Goal: Information Seeking & Learning: Check status

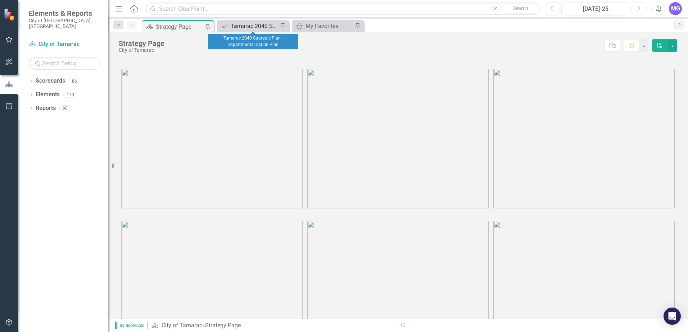
click at [261, 25] on div "Tamarac 2040 Strategic Plan - Departmental Action Plan" at bounding box center [254, 26] width 47 height 9
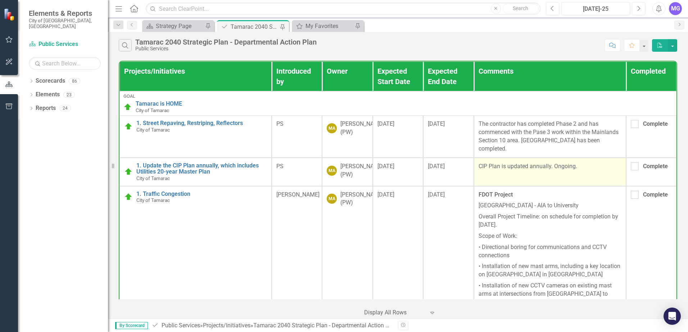
click at [509, 160] on td "CIP Plan is updated annually. Ongoing." at bounding box center [550, 172] width 152 height 28
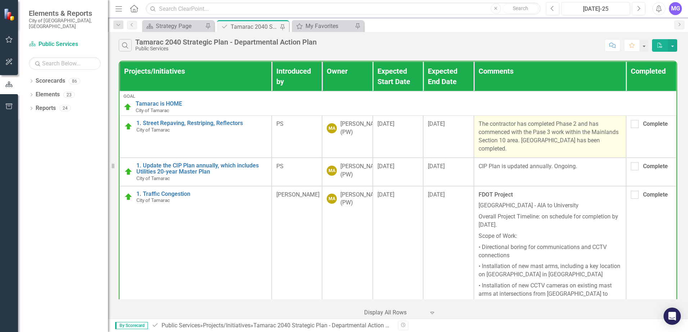
drag, startPoint x: 474, startPoint y: 123, endPoint x: 519, endPoint y: 151, distance: 53.1
click at [519, 151] on td "The contractor has completed Phase 2 and has commenced with the Pase 3 work wit…" at bounding box center [550, 136] width 152 height 42
copy p "The contractor has completed Phase 2 and has commenced with the Pase 3 work wit…"
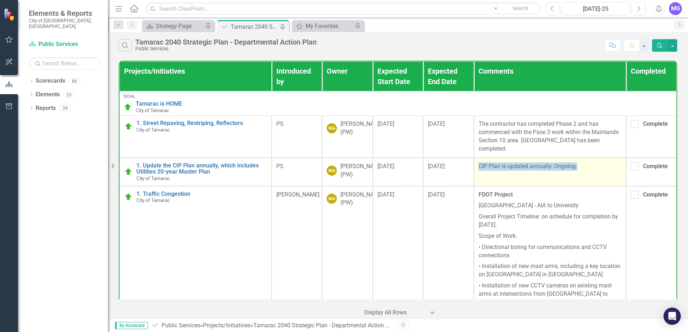
drag, startPoint x: 475, startPoint y: 166, endPoint x: 594, endPoint y: 165, distance: 119.1
click at [594, 165] on p "CIP Plan is updated annually. Ongoing." at bounding box center [549, 167] width 143 height 8
copy p "CIP Plan is updated annually. Ongoing."
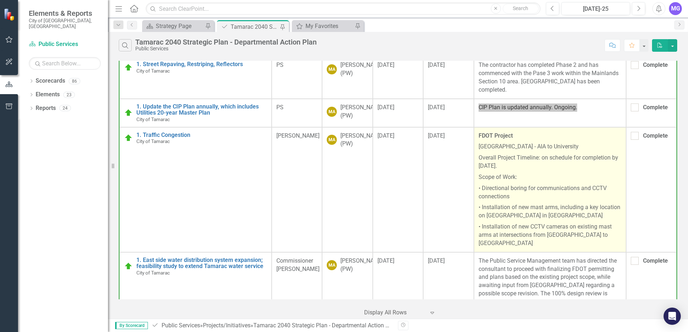
scroll to position [72, 0]
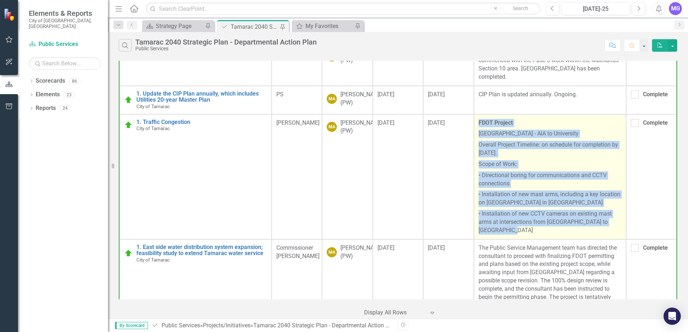
drag, startPoint x: 475, startPoint y: 128, endPoint x: 585, endPoint y: 234, distance: 152.4
click at [585, 234] on span "FDOT Project Commercial Boulevard - AIA to University Overall Project Timeline:…" at bounding box center [549, 177] width 143 height 116
copy span "FDOT Project Commercial Boulevard - AIA to University Overall Project Timeline:…"
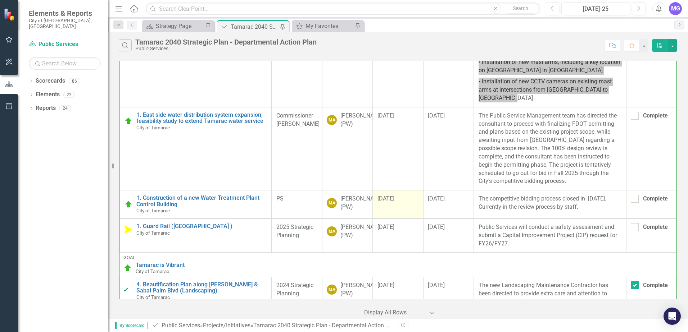
scroll to position [216, 0]
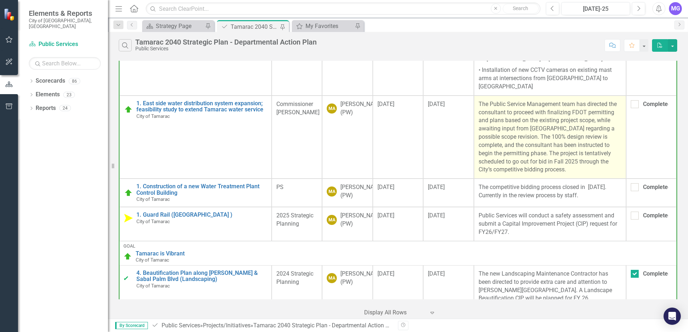
click at [486, 155] on p "The Public Service Management team has directed the consultant to proceed with …" at bounding box center [549, 137] width 143 height 74
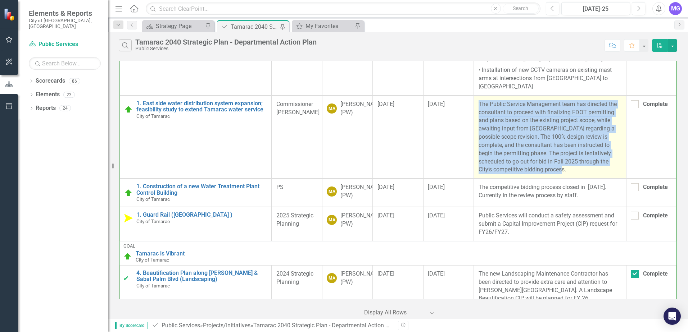
drag, startPoint x: 476, startPoint y: 108, endPoint x: 602, endPoint y: 173, distance: 141.9
click at [602, 173] on p "The Public Service Management team has directed the consultant to proceed with …" at bounding box center [549, 137] width 143 height 74
copy p "The Public Service Management team has directed the consultant to proceed with …"
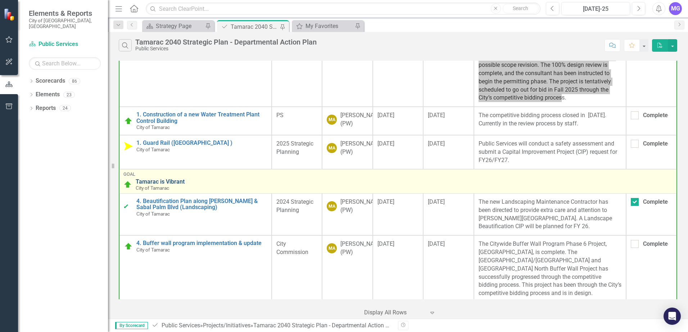
scroll to position [324, 0]
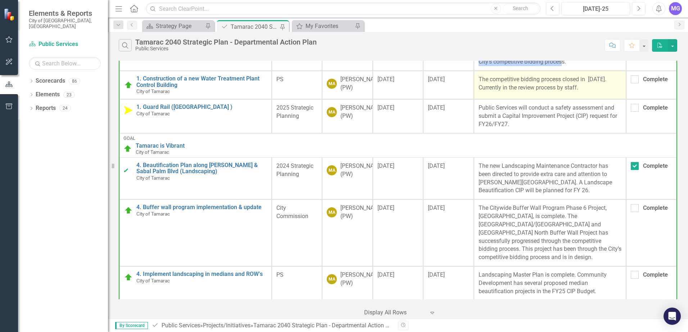
drag, startPoint x: 474, startPoint y: 83, endPoint x: 592, endPoint y: 100, distance: 119.2
click at [592, 99] on td "The competitive bidding process closed in [DATE]. Currently in the review proce…" at bounding box center [550, 85] width 152 height 28
copy p "The competitive bidding process closed in [DATE]. Currently in the review proce…"
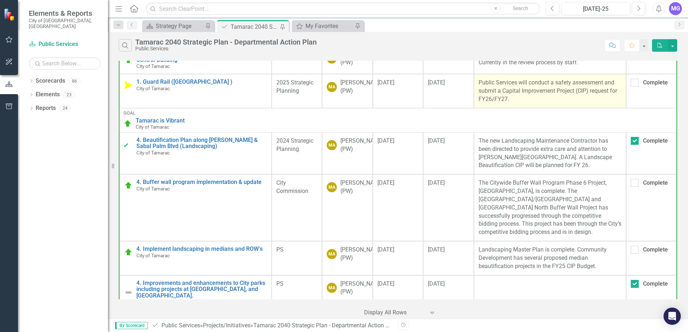
scroll to position [360, 0]
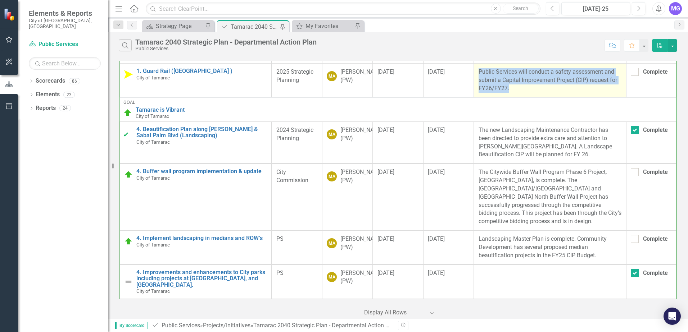
drag, startPoint x: 475, startPoint y: 82, endPoint x: 525, endPoint y: 101, distance: 52.9
click at [525, 93] on p "Public Services will conduct a safety assessment and submit a Capital Improveme…" at bounding box center [549, 80] width 143 height 25
copy p "Public Services will conduct a safety assessment and submit a Capital Improveme…"
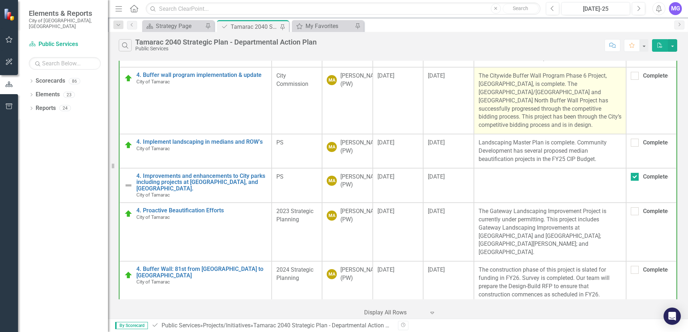
scroll to position [468, 0]
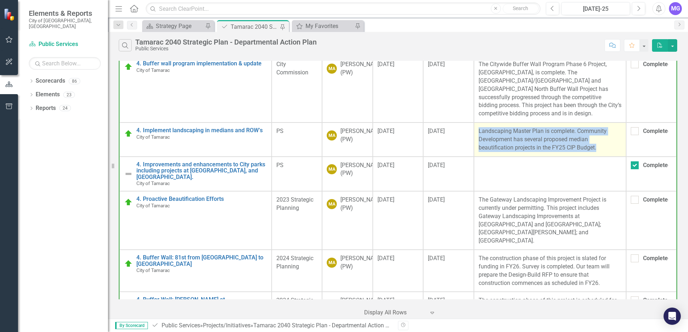
drag, startPoint x: 474, startPoint y: 141, endPoint x: 608, endPoint y: 160, distance: 135.1
click at [608, 157] on td "Landscaping Master Plan is complete. Community Development has several proposed…" at bounding box center [550, 140] width 152 height 34
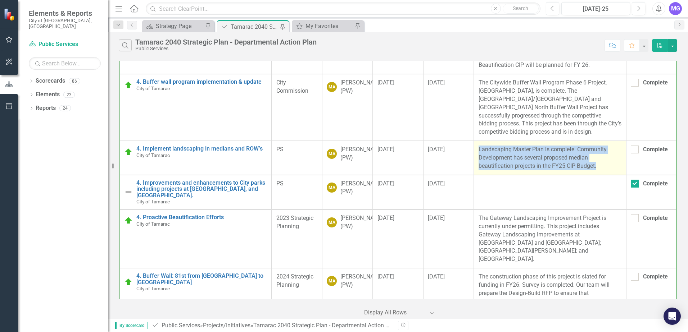
scroll to position [432, 0]
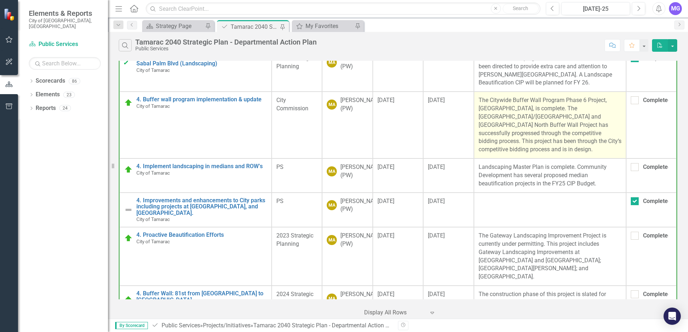
click at [549, 140] on p "The Citywide Buffer Wall Program Phase 6 Project, [GEOGRAPHIC_DATA], is complet…" at bounding box center [549, 125] width 143 height 58
click at [474, 111] on td "The Citywide Buffer Wall Program Phase 6 Project, [GEOGRAPHIC_DATA], is complet…" at bounding box center [550, 125] width 152 height 67
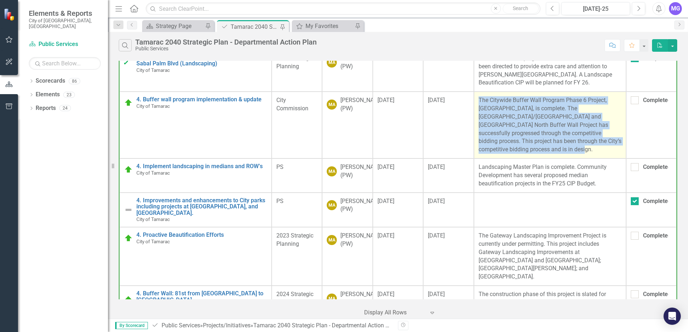
drag, startPoint x: 475, startPoint y: 109, endPoint x: 564, endPoint y: 159, distance: 102.5
click at [564, 154] on p "The Citywide Buffer Wall Program Phase 6 Project, [GEOGRAPHIC_DATA], is complet…" at bounding box center [549, 125] width 143 height 58
copy p "The Citywide Buffer Wall Program Phase 6 Project, [GEOGRAPHIC_DATA], is complet…"
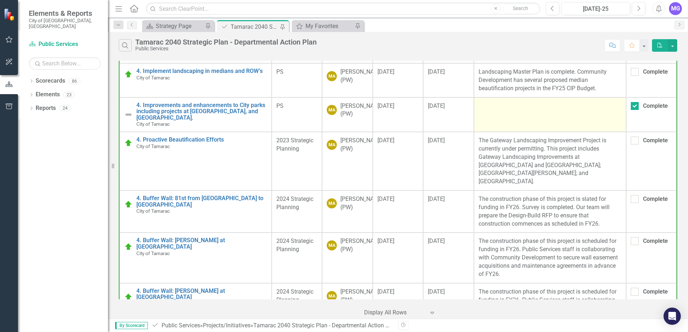
scroll to position [540, 0]
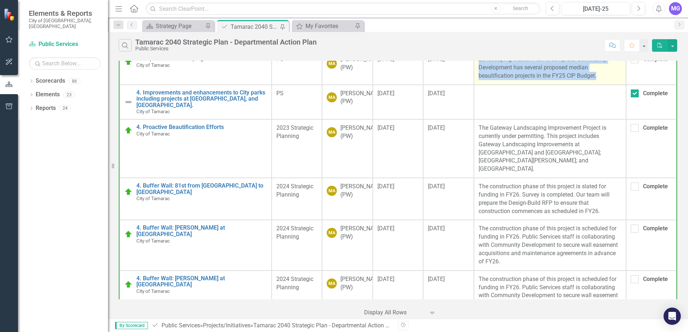
drag, startPoint x: 474, startPoint y: 69, endPoint x: 614, endPoint y: 86, distance: 141.4
click at [614, 85] on td "Landscaping Master Plan is complete. Community Development has several proposed…" at bounding box center [550, 68] width 152 height 34
copy p "Landscaping Master Plan is complete. Community Development has several proposed…"
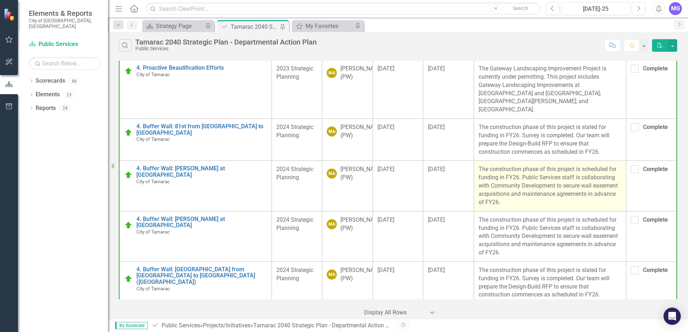
scroll to position [612, 0]
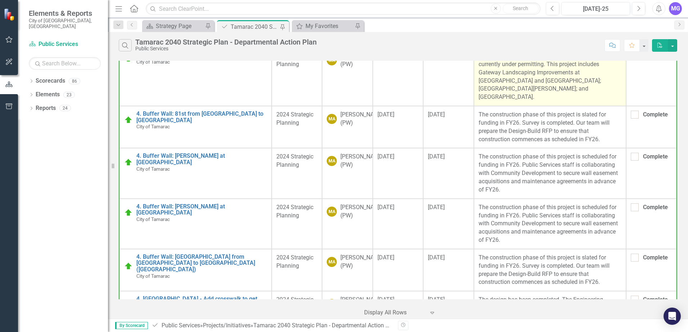
drag, startPoint x: 475, startPoint y: 66, endPoint x: 548, endPoint y: 107, distance: 83.6
click at [548, 101] on p "The Gateway Landscaping Improvement Project is currently under permitting. This…" at bounding box center [549, 76] width 143 height 49
copy p "The Gateway Landscaping Improvement Project is currently under permitting. This…"
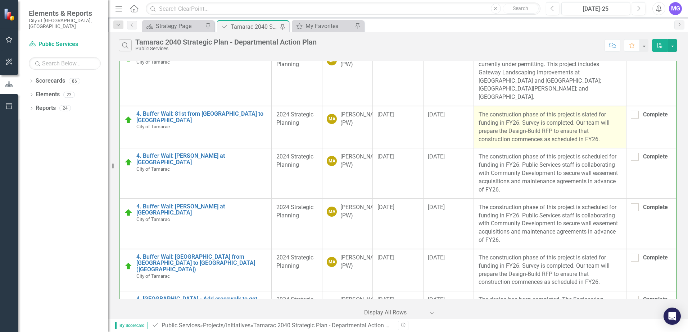
drag, startPoint x: 546, startPoint y: 134, endPoint x: 542, endPoint y: 135, distance: 4.4
click at [542, 135] on p "The construction phase of this project is slated for funding in FY26. Survey is…" at bounding box center [549, 127] width 143 height 33
click at [478, 122] on p "The construction phase of this project is slated for funding in FY26. Survey is…" at bounding box center [549, 127] width 143 height 33
drag, startPoint x: 475, startPoint y: 123, endPoint x: 608, endPoint y: 154, distance: 136.5
click at [608, 148] on td "The construction phase of this project is slated for funding in FY26. Survey is…" at bounding box center [550, 127] width 152 height 42
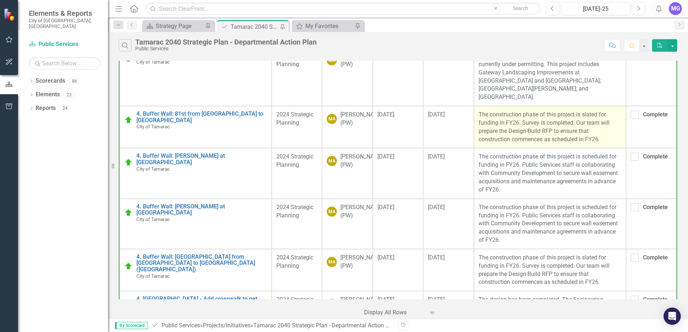
copy p "The construction phase of this project is slated for funding in FY26. Survey is…"
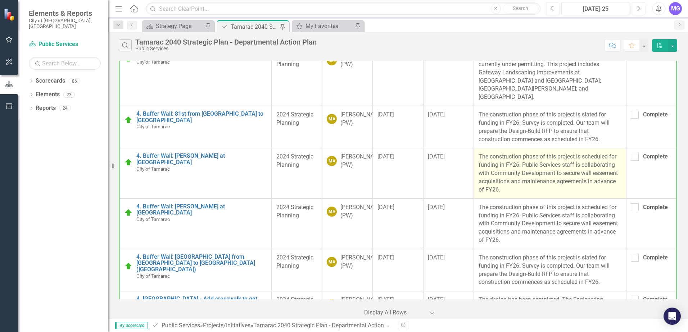
click at [499, 180] on p "The construction phase of this project is scheduled for funding in FY26. Public…" at bounding box center [549, 173] width 143 height 41
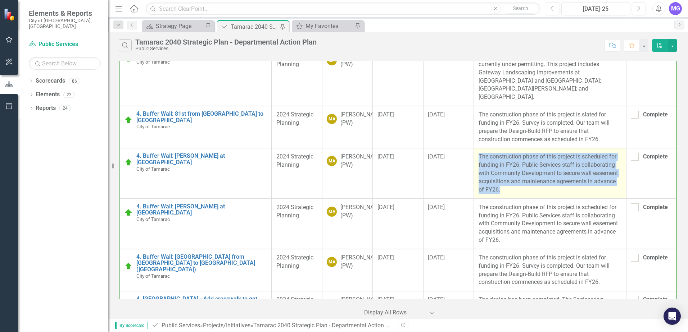
drag, startPoint x: 474, startPoint y: 165, endPoint x: 519, endPoint y: 200, distance: 56.7
click at [519, 199] on td "The construction phase of this project is scheduled for funding in FY26. Public…" at bounding box center [550, 173] width 152 height 50
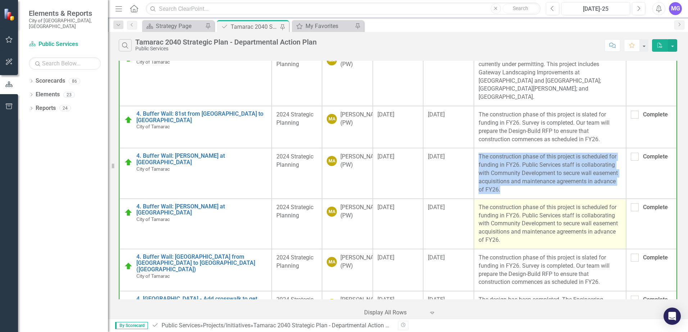
click at [478, 220] on p "The construction phase of this project is scheduled for funding in FY26. Public…" at bounding box center [549, 224] width 143 height 41
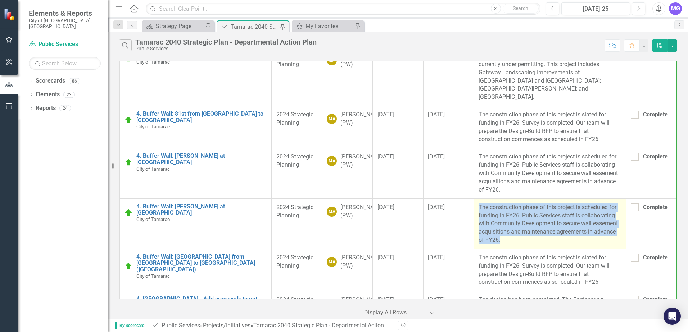
drag, startPoint x: 475, startPoint y: 217, endPoint x: 513, endPoint y: 255, distance: 54.4
click at [513, 245] on p "The construction phase of this project is scheduled for funding in FY26. Public…" at bounding box center [549, 224] width 143 height 41
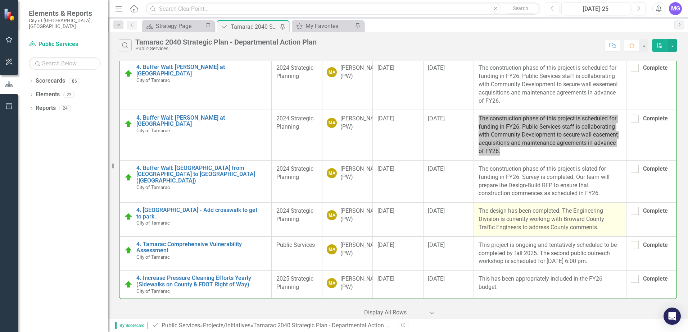
scroll to position [717, 0]
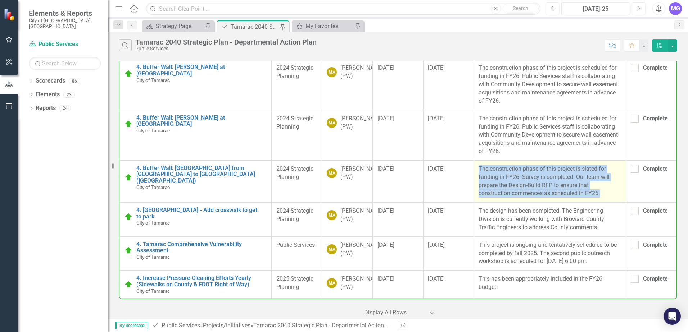
drag, startPoint x: 475, startPoint y: 163, endPoint x: 608, endPoint y: 190, distance: 136.2
click at [608, 190] on td "The construction phase of this project is slated for funding in FY26. Survey is…" at bounding box center [550, 181] width 152 height 42
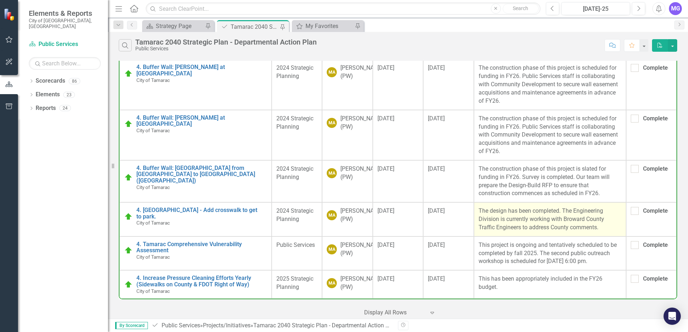
drag, startPoint x: 474, startPoint y: 204, endPoint x: 476, endPoint y: 210, distance: 6.0
click at [476, 210] on td "The design has been completed. The Engineering Division is currently working wi…" at bounding box center [550, 220] width 152 height 34
drag, startPoint x: 475, startPoint y: 204, endPoint x: 608, endPoint y: 226, distance: 134.3
click at [608, 226] on p "The design has been completed. The Engineering Division is currently working wi…" at bounding box center [549, 219] width 143 height 25
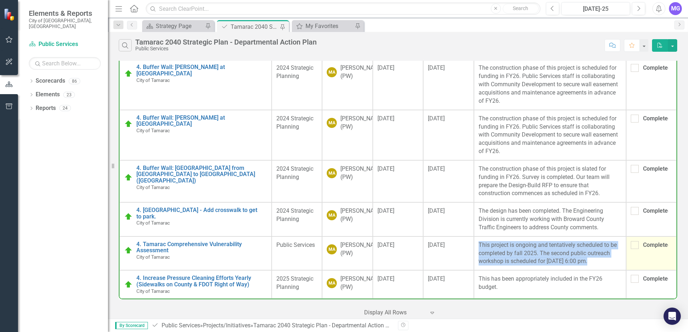
drag, startPoint x: 474, startPoint y: 237, endPoint x: 621, endPoint y: 258, distance: 148.6
click at [621, 258] on tr "4. Tamarac Comprehensive Vulnerability Assessment City of Tamarac Edit Edit Pro…" at bounding box center [397, 254] width 557 height 34
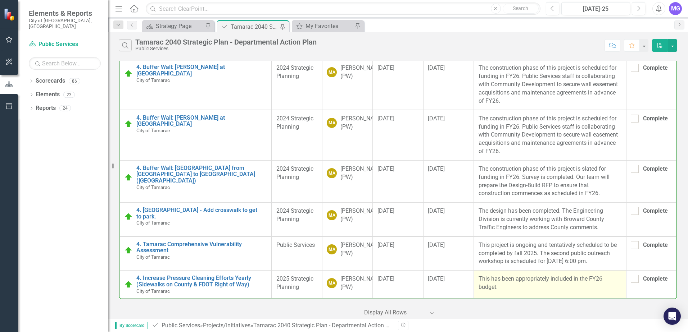
click at [502, 284] on p "This has been appropriately included in the FY26 budget." at bounding box center [549, 283] width 143 height 17
drag, startPoint x: 476, startPoint y: 273, endPoint x: 509, endPoint y: 282, distance: 34.8
click at [509, 282] on p "This has been appropriately included in the FY26 budget." at bounding box center [549, 283] width 143 height 17
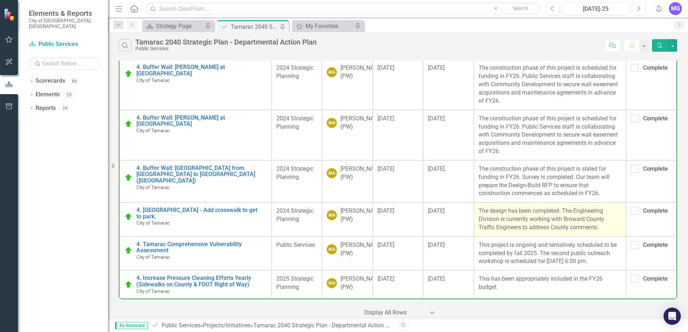
click at [590, 211] on p "The design has been completed. The Engineering Division is currently working wi…" at bounding box center [549, 219] width 143 height 25
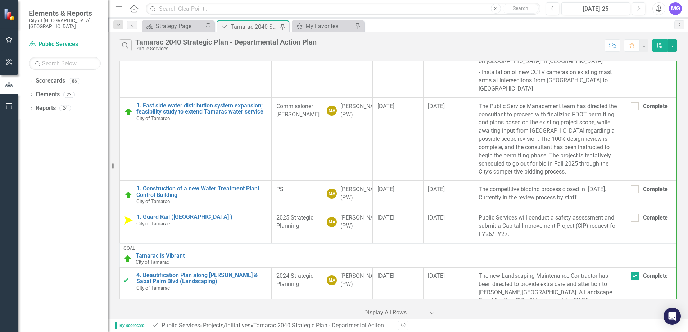
scroll to position [34, 0]
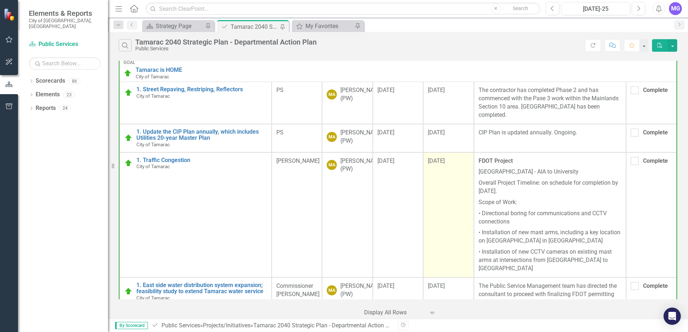
click at [437, 207] on td "[DATE]" at bounding box center [448, 215] width 50 height 125
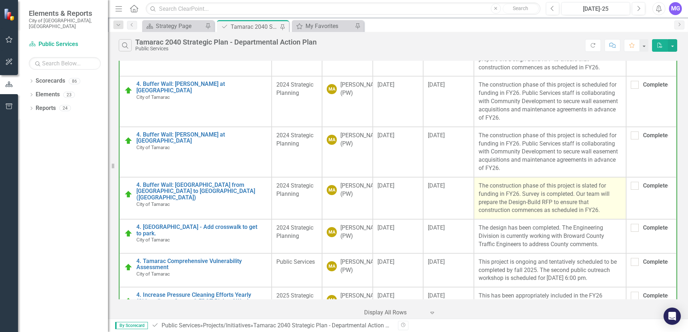
scroll to position [717, 0]
